Goal: Find specific page/section: Find specific page/section

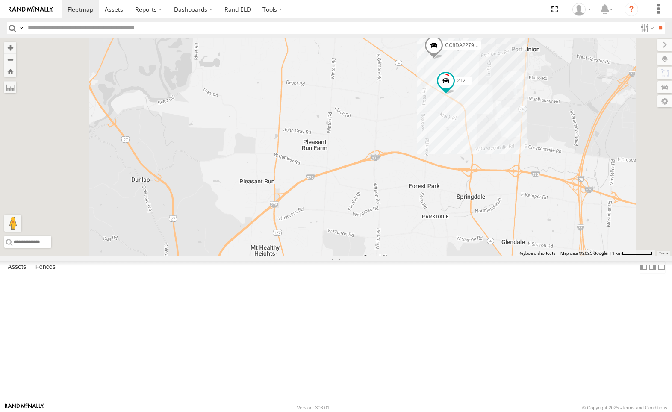
click at [0, 0] on div "212" at bounding box center [0, 0] width 0 height 0
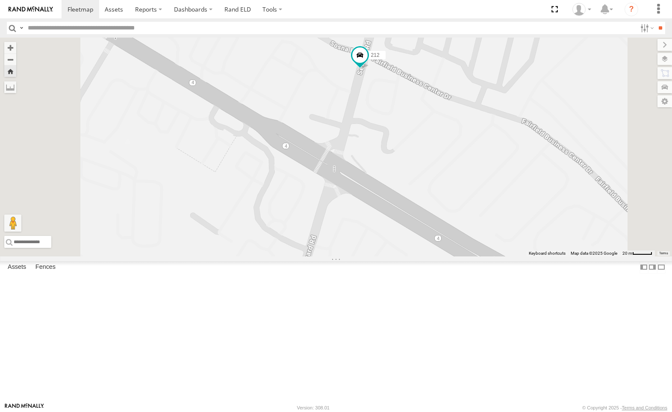
click at [0, 0] on span at bounding box center [0, 0] width 0 height 0
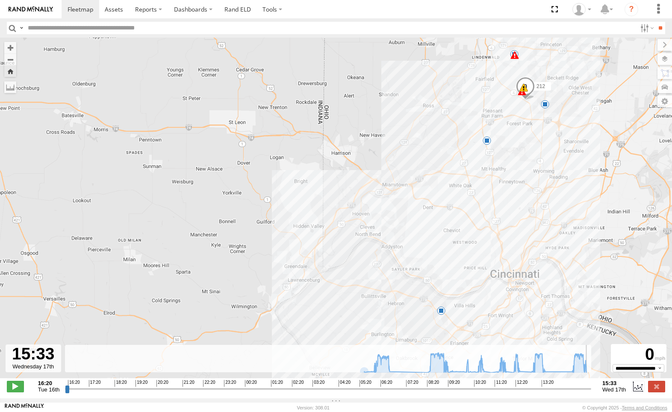
drag, startPoint x: 67, startPoint y: 394, endPoint x: 621, endPoint y: 401, distance: 554.1
type input "**********"
click at [591, 393] on input "range" at bounding box center [328, 389] width 526 height 8
click at [83, 11] on span at bounding box center [81, 9] width 26 height 8
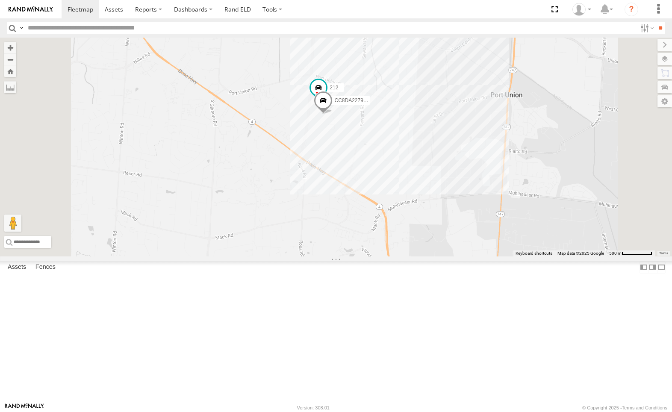
click at [0, 0] on div "CC8DA22798F4" at bounding box center [0, 0] width 0 height 0
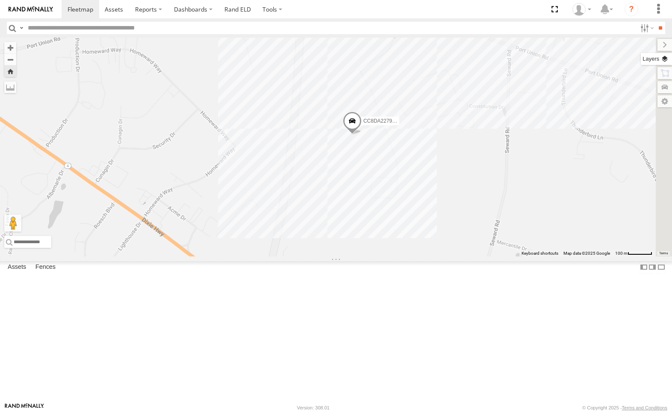
click at [665, 60] on label at bounding box center [656, 59] width 31 height 12
click at [0, 0] on span "Basemaps" at bounding box center [0, 0] width 0 height 0
click at [0, 0] on span "Satellite + Roadmap" at bounding box center [0, 0] width 0 height 0
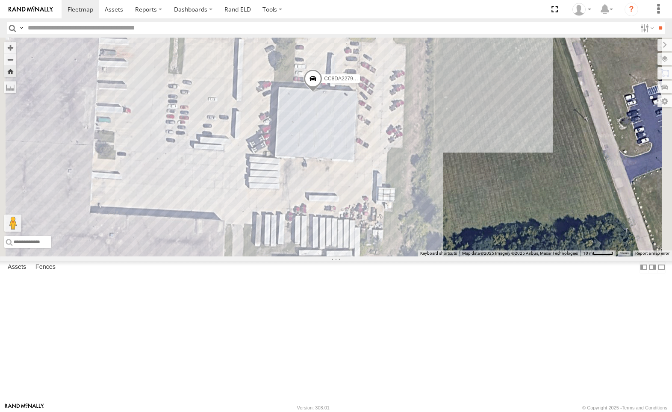
click at [0, 0] on div "212 All Assets" at bounding box center [0, 0] width 0 height 0
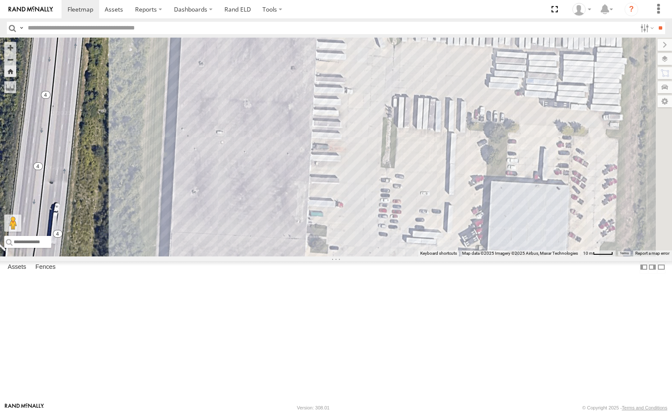
drag, startPoint x: 425, startPoint y: 286, endPoint x: 426, endPoint y: 150, distance: 136.8
click at [426, 150] on div "212" at bounding box center [336, 147] width 672 height 219
